Goal: Find contact information: Find contact information

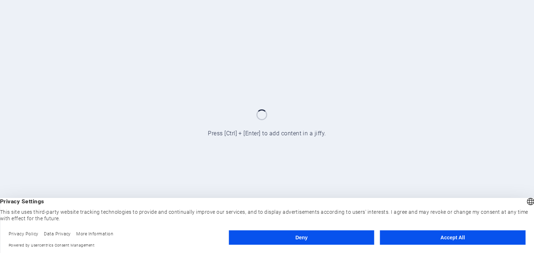
click at [407, 237] on button "Accept All" at bounding box center [452, 237] width 145 height 14
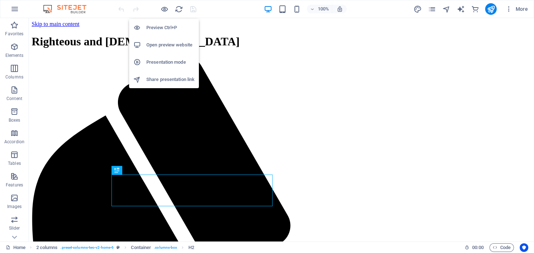
click at [158, 28] on h6 "Preview Ctrl+P" at bounding box center [170, 27] width 48 height 9
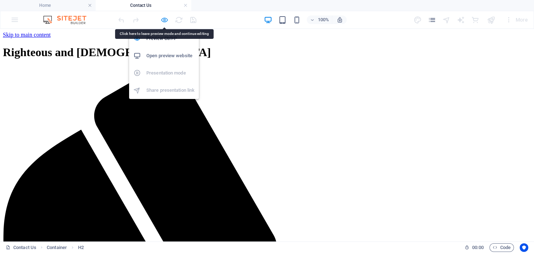
click at [163, 19] on icon "button" at bounding box center [164, 20] width 8 height 8
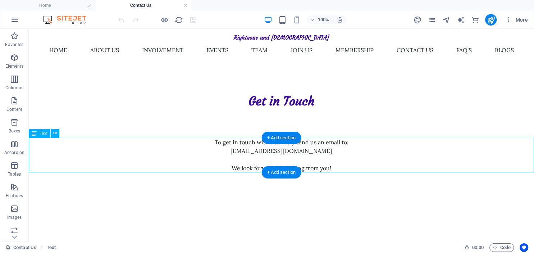
click at [240, 151] on div "To get in touch with us kindly send us an email to: [EMAIL_ADDRESS][DOMAIN_NAME…" at bounding box center [281, 155] width 505 height 35
click at [241, 151] on div "To get in touch with us kindly send us an email to: [EMAIL_ADDRESS][DOMAIN_NAME…" at bounding box center [281, 155] width 505 height 35
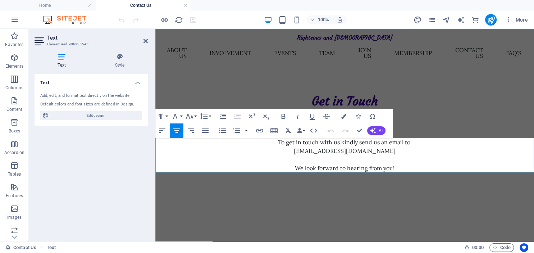
drag, startPoint x: 302, startPoint y: 151, endPoint x: 387, endPoint y: 151, distance: 84.9
click at [387, 151] on p "[EMAIL_ADDRESS][DOMAIN_NAME]" at bounding box center [344, 150] width 379 height 9
click at [358, 142] on p "To get in touch with us kindly send us an email to:" at bounding box center [344, 142] width 379 height 9
drag, startPoint x: 358, startPoint y: 142, endPoint x: 408, endPoint y: 143, distance: 50.0
click at [408, 143] on p "To get in touch with us kindly send us an email to:" at bounding box center [344, 142] width 379 height 9
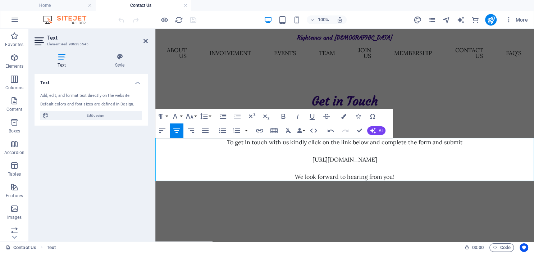
click at [293, 176] on p "We look forward to hearing from you!" at bounding box center [344, 176] width 379 height 9
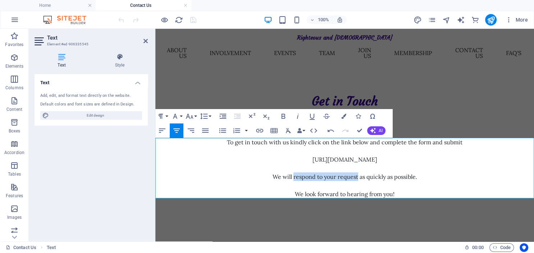
drag, startPoint x: 293, startPoint y: 178, endPoint x: 357, endPoint y: 177, distance: 64.4
click at [357, 177] on p "We will respond to your request as quickly as possible." at bounding box center [344, 176] width 379 height 9
click at [470, 143] on p "To get in touch with us kindly click on the link below and complete the form an…" at bounding box center [344, 142] width 379 height 9
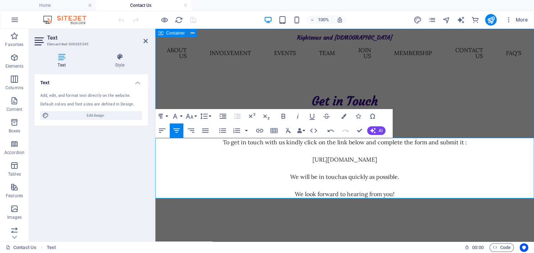
click at [408, 79] on div "Get in Touch" at bounding box center [344, 83] width 379 height 109
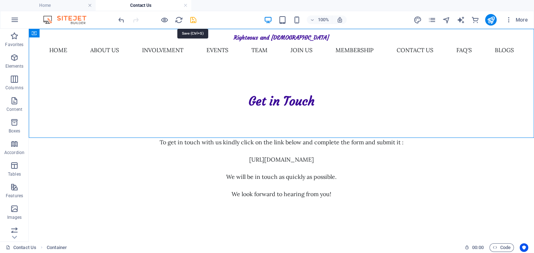
click at [193, 20] on icon "save" at bounding box center [193, 20] width 8 height 8
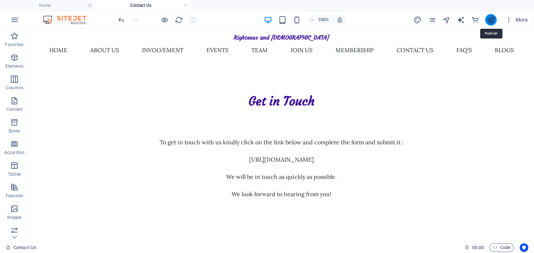
click at [490, 19] on icon "publish" at bounding box center [491, 20] width 8 height 8
